Goal: Task Accomplishment & Management: Complete application form

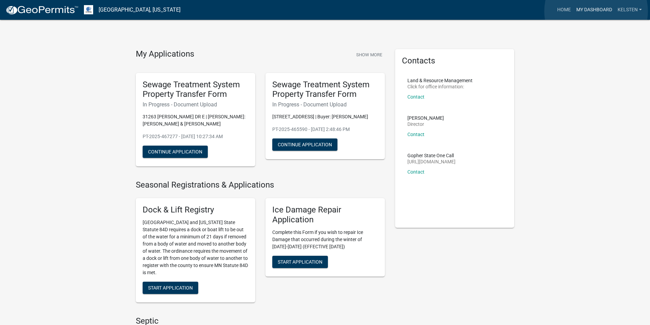
click at [596, 11] on link "My Dashboard" at bounding box center [593, 9] width 41 height 13
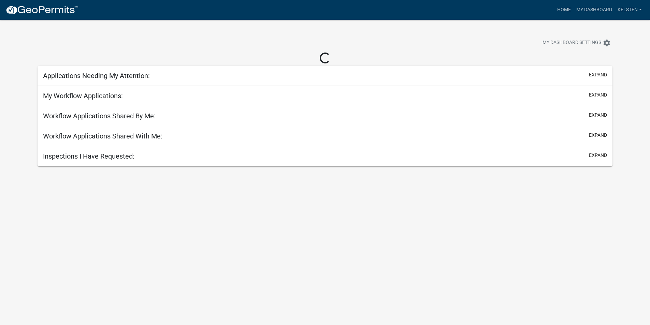
select select "3: 100"
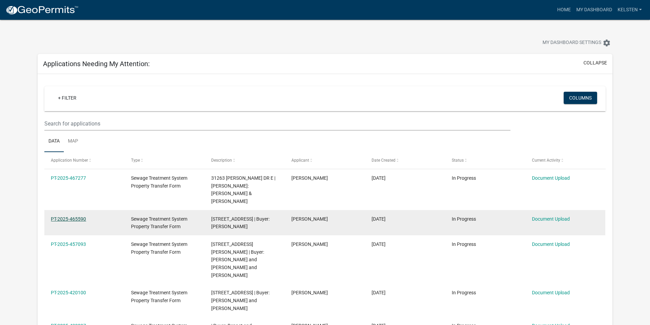
click at [73, 216] on link "PT-2025-465590" at bounding box center [68, 218] width 35 height 5
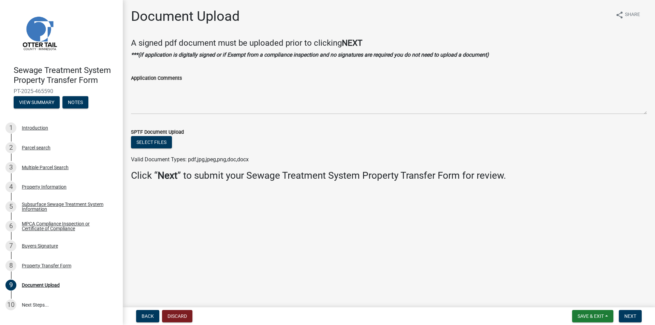
drag, startPoint x: 146, startPoint y: 154, endPoint x: 149, endPoint y: 149, distance: 5.6
click at [146, 154] on ul at bounding box center [389, 152] width 516 height 5
click at [151, 145] on button "Select files" at bounding box center [151, 142] width 41 height 12
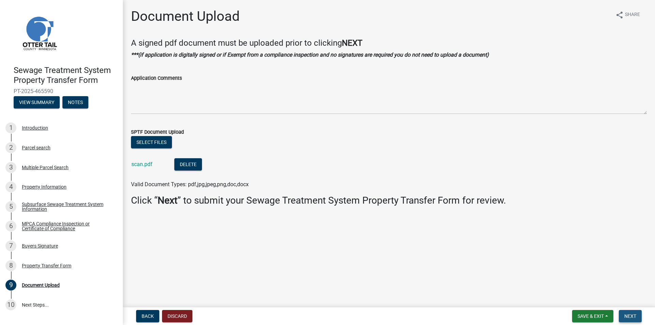
click at [631, 310] on button "Next" at bounding box center [630, 316] width 23 height 12
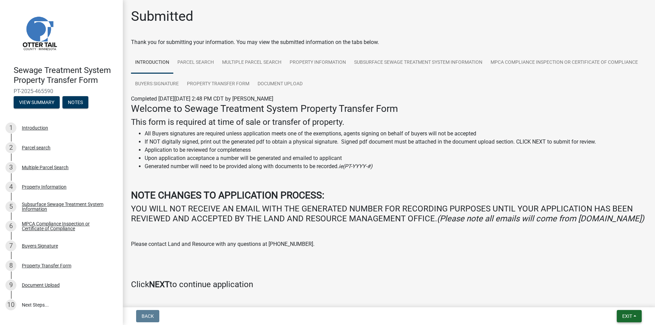
click at [623, 312] on button "Exit" at bounding box center [629, 316] width 25 height 12
click at [593, 296] on button "Save & Exit" at bounding box center [614, 298] width 55 height 16
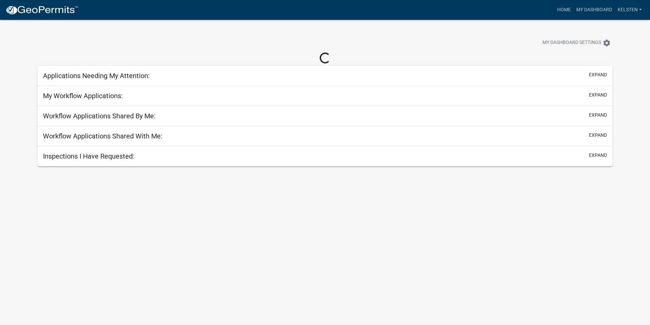
select select "3: 100"
